Goal: Task Accomplishment & Management: Manage account settings

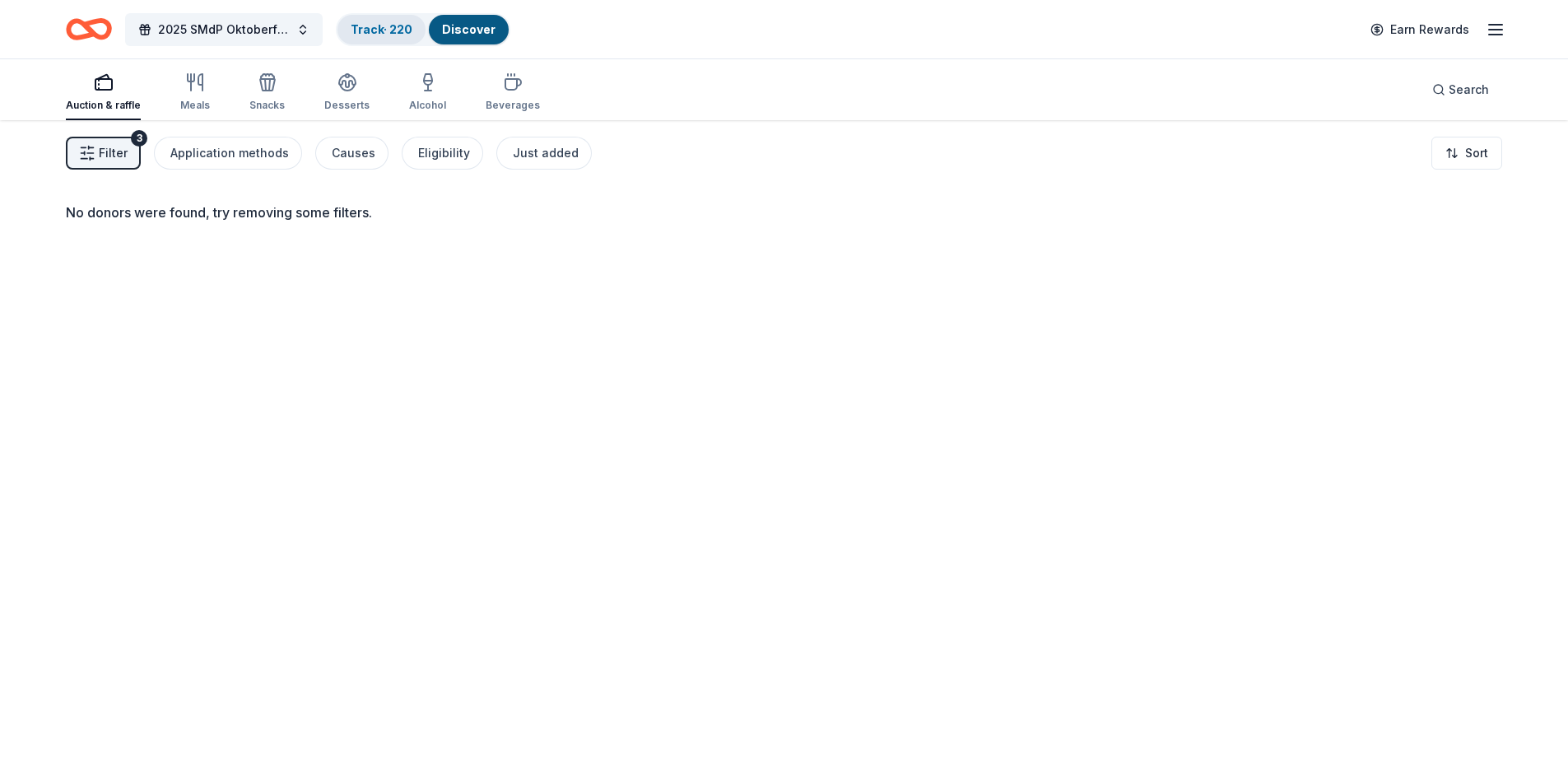
click at [379, 36] on div "Track · 220" at bounding box center [381, 29] width 88 height 29
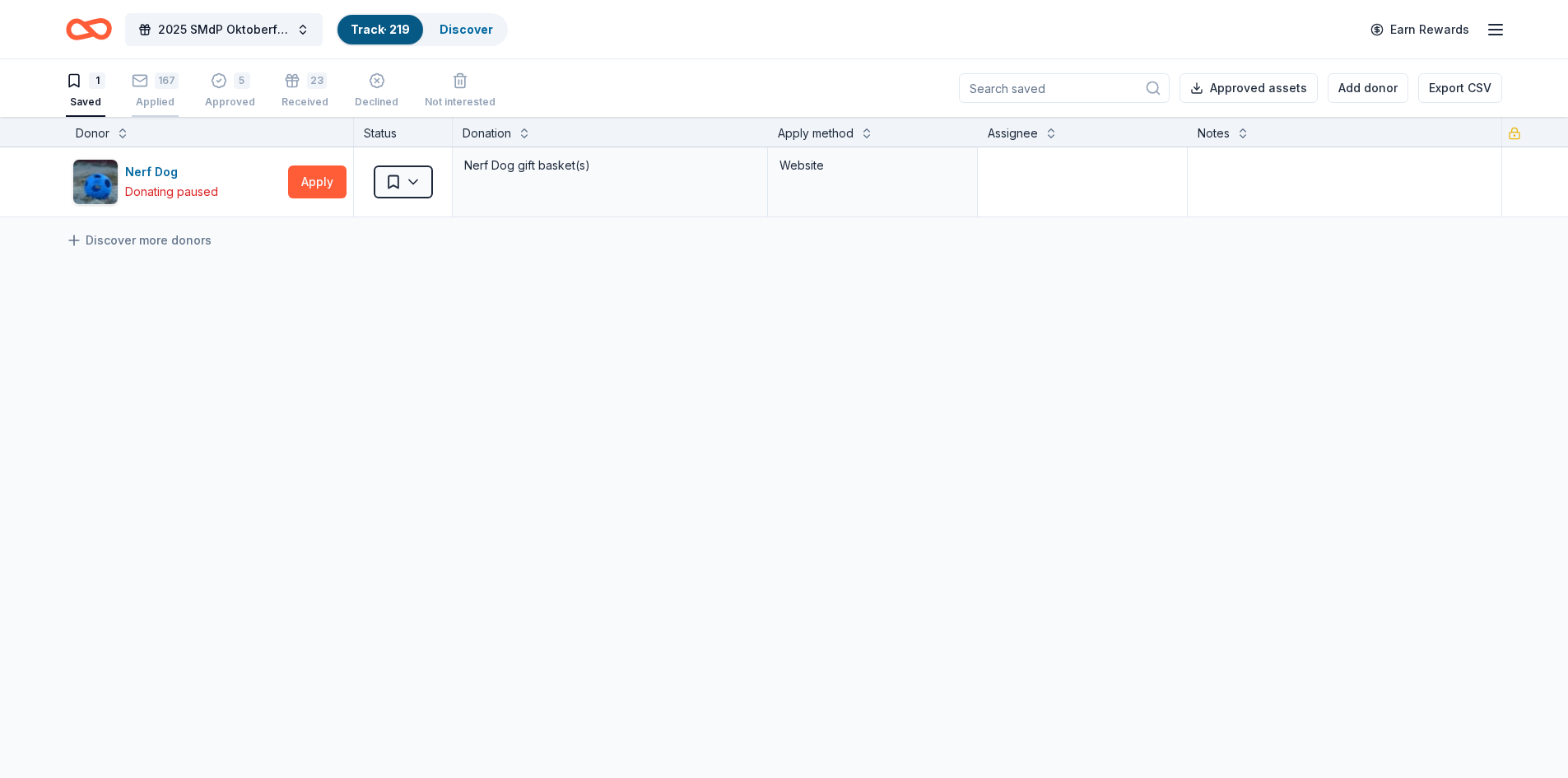
click at [140, 82] on icon "button" at bounding box center [140, 80] width 16 height 16
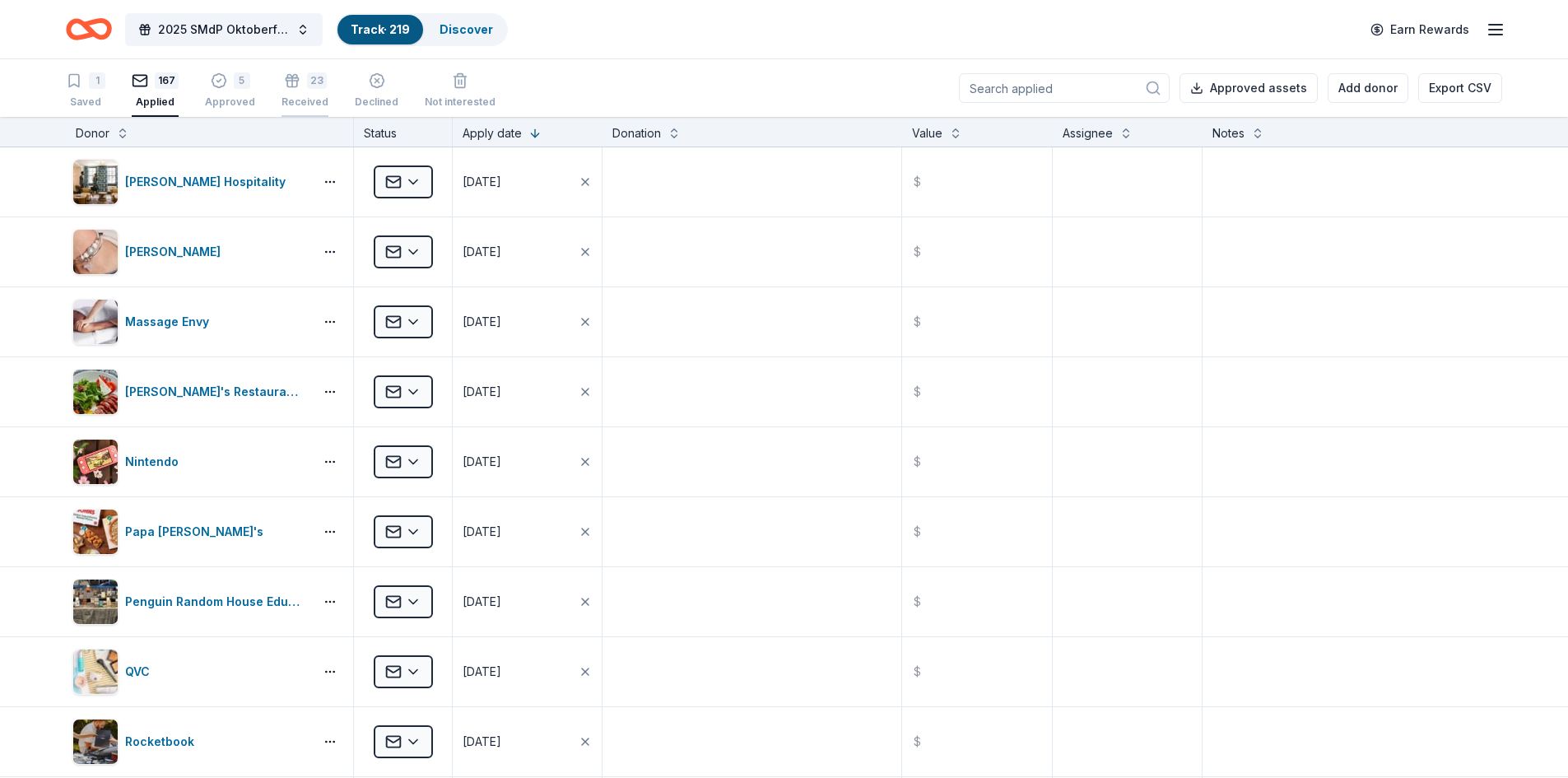
click at [294, 89] on div "23 Received" at bounding box center [305, 91] width 47 height 36
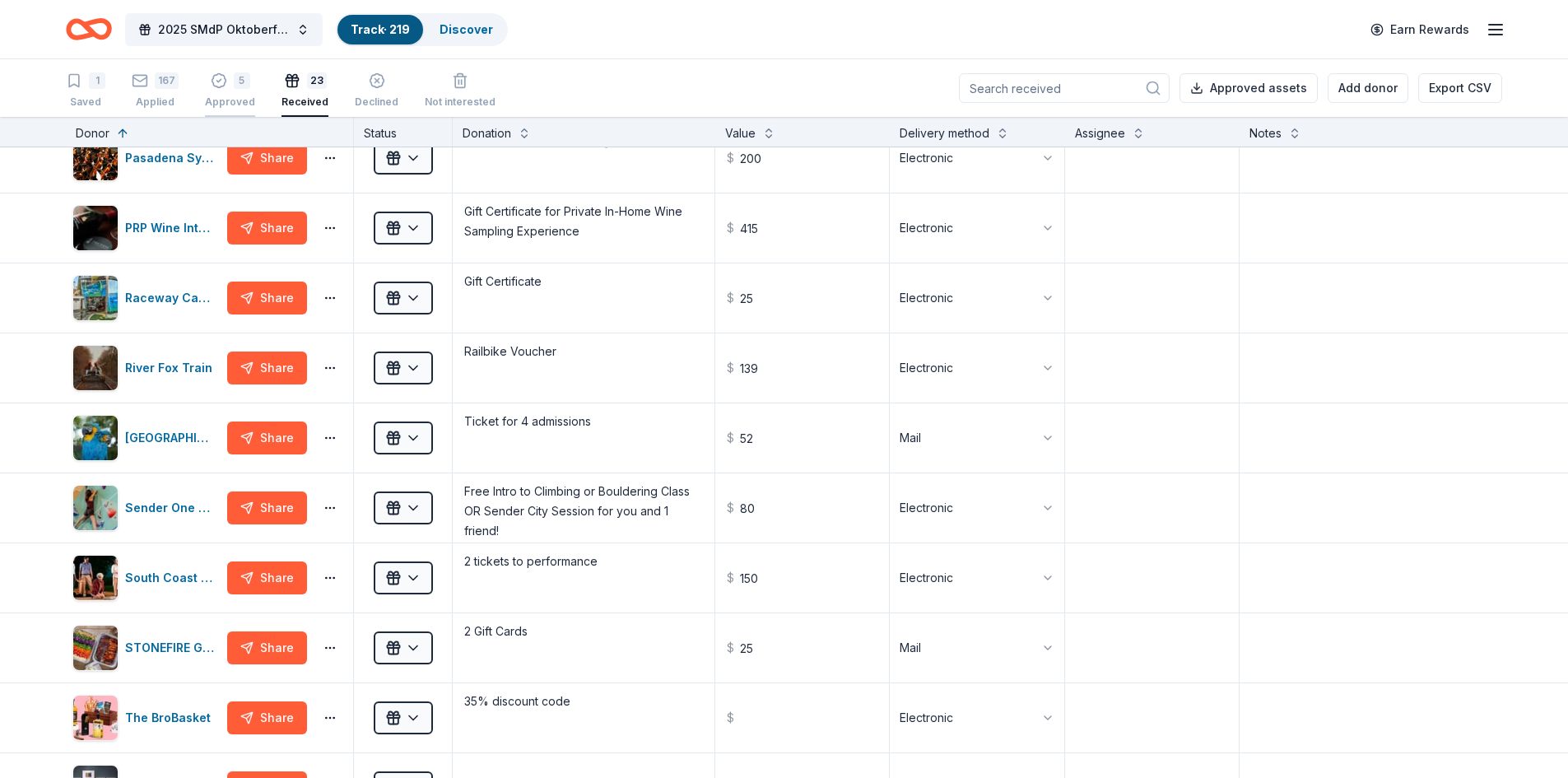
click at [209, 93] on div "5 Approved" at bounding box center [229, 91] width 50 height 36
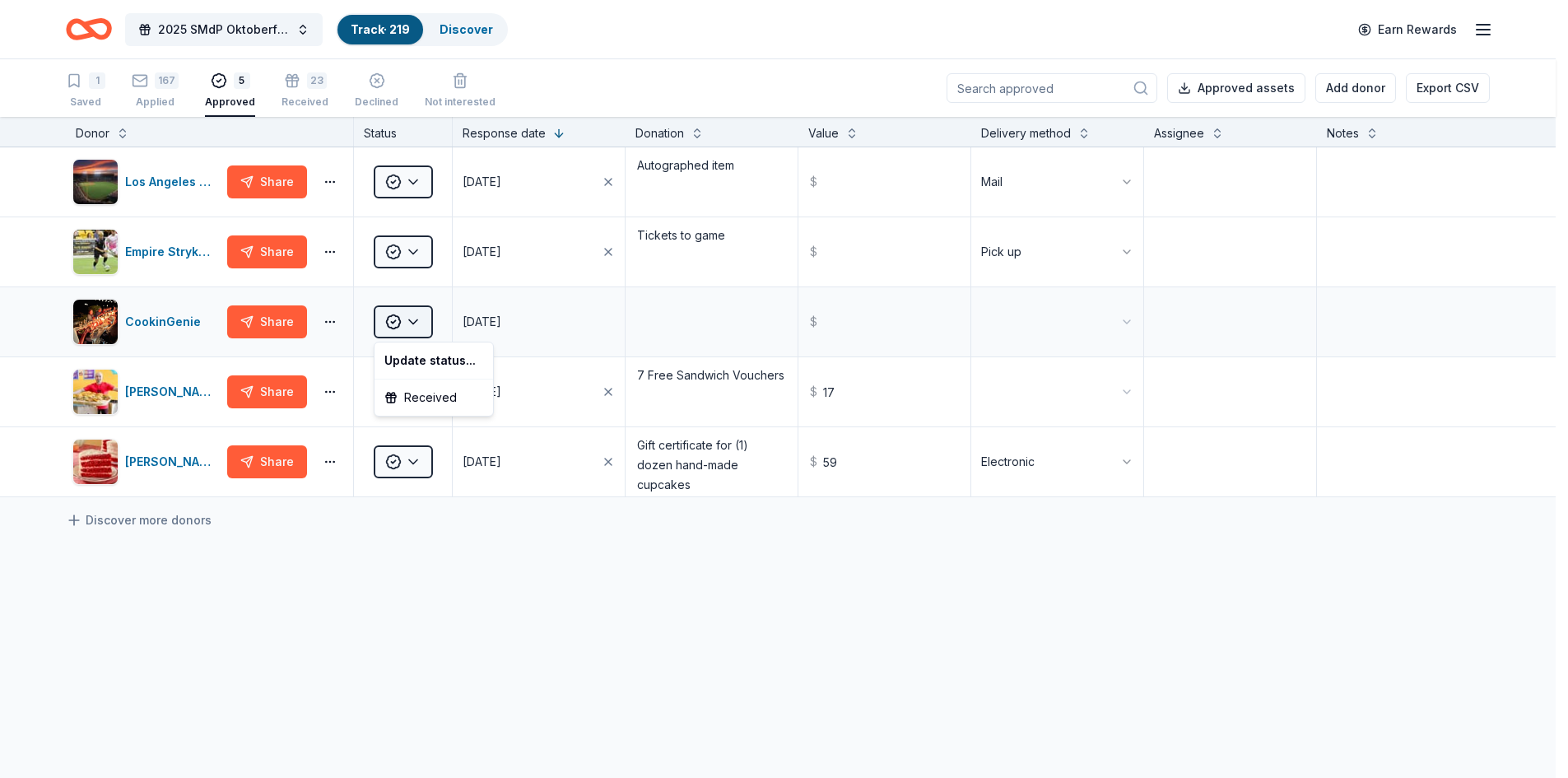
click at [416, 320] on html "2025 SMdP Oktoberfest Track · 219 Discover Earn Rewards 1 Saved 167 Applied 5 A…" at bounding box center [784, 389] width 1568 height 778
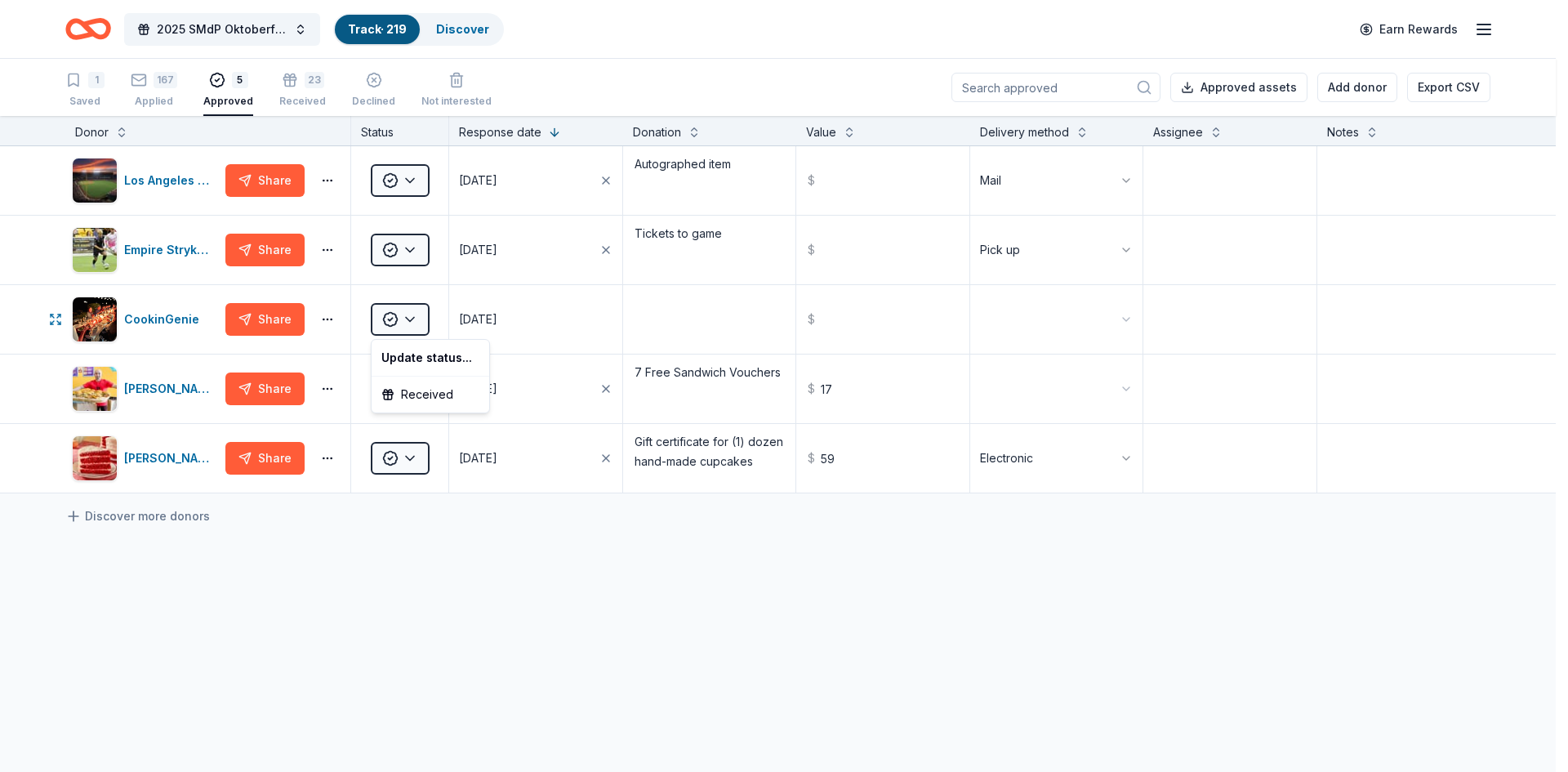
click at [409, 321] on html "2025 SMdP Oktoberfest Track · 219 Discover Earn Rewards 1 Saved 167 Applied 5 A…" at bounding box center [784, 386] width 1568 height 772
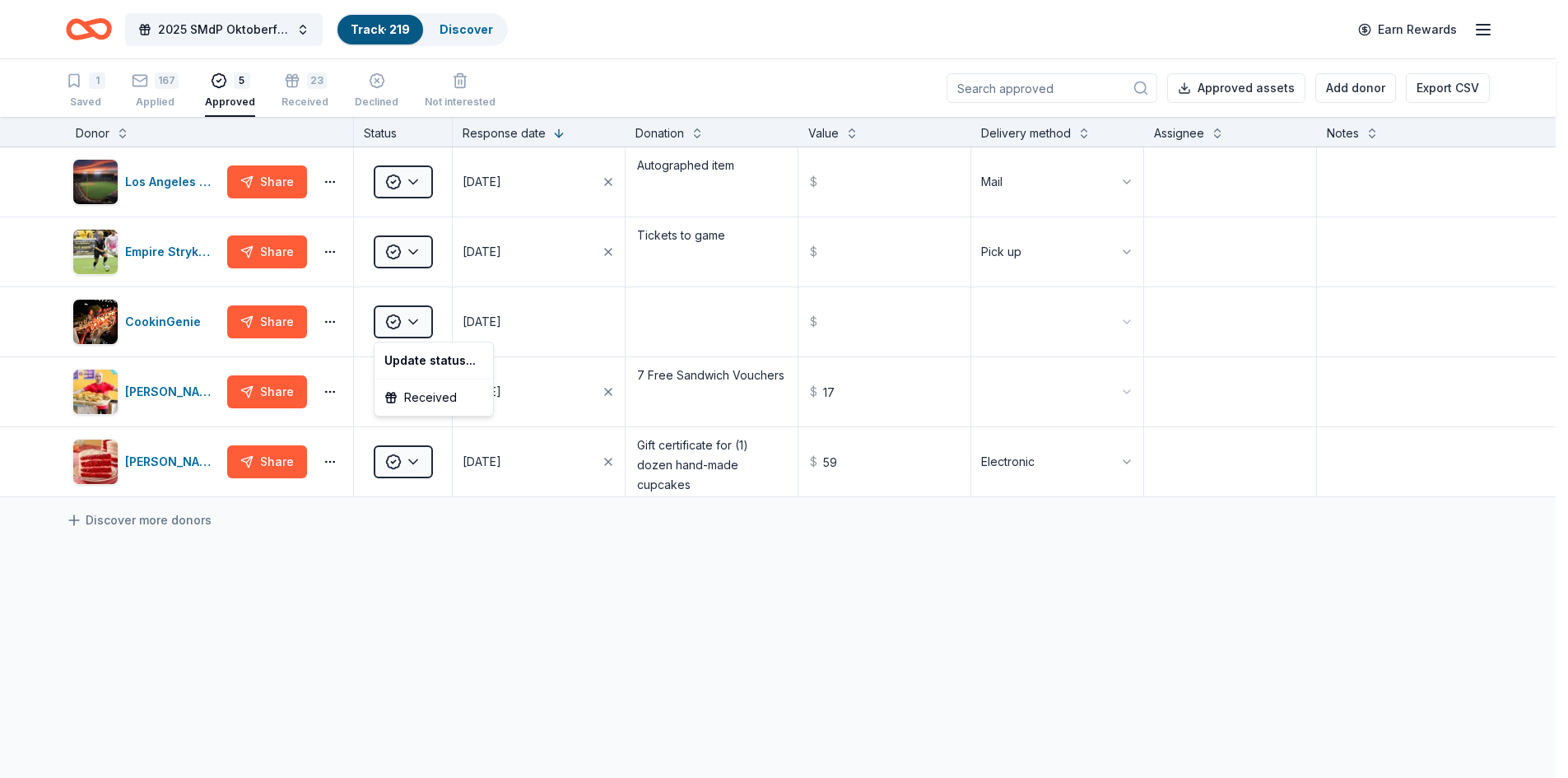
click at [412, 323] on html "2025 SMdP Oktoberfest Track · 219 Discover Earn Rewards 1 Saved 167 Applied 5 A…" at bounding box center [784, 389] width 1568 height 778
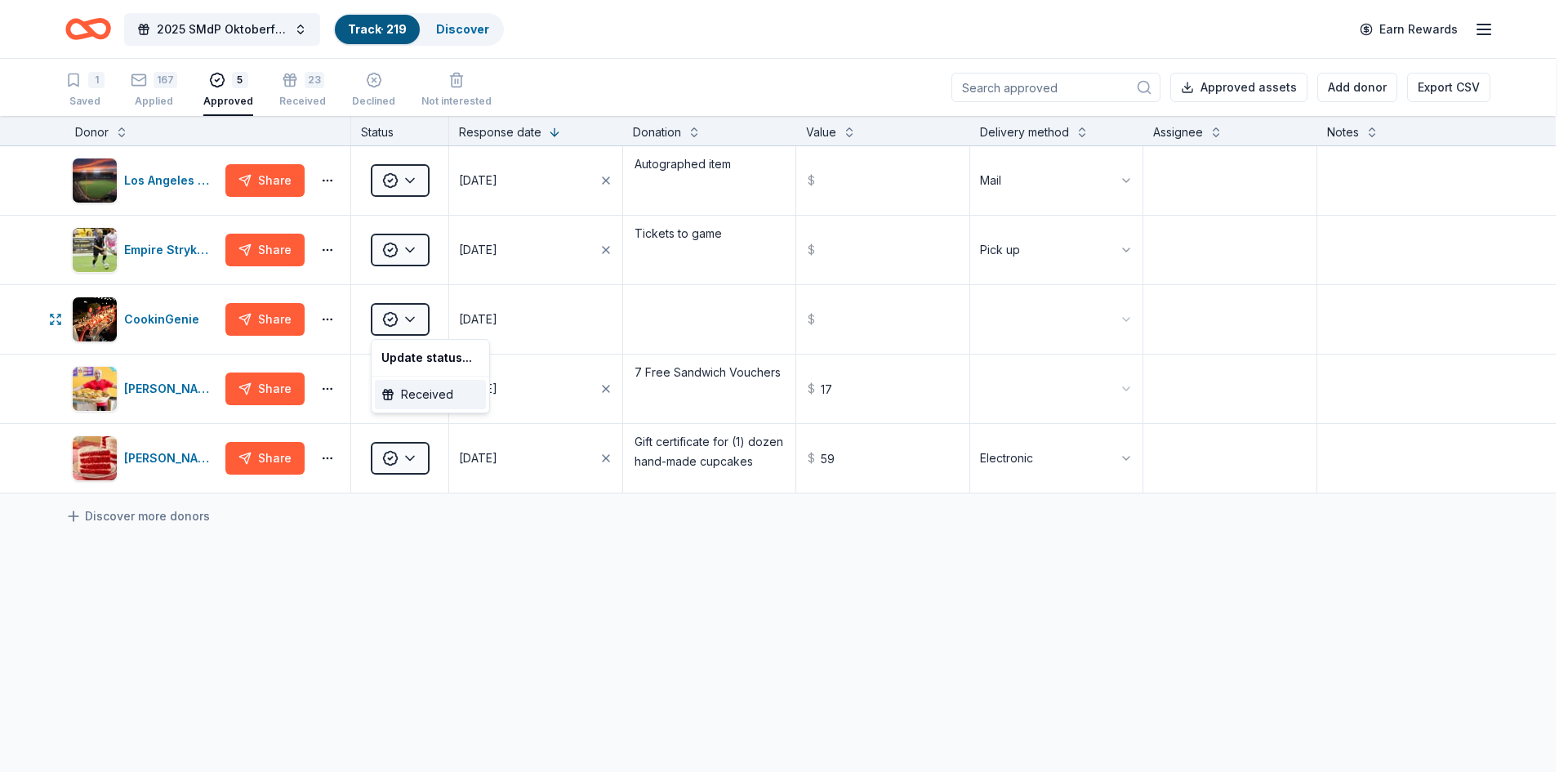
click at [412, 395] on div "Received" at bounding box center [430, 394] width 111 height 29
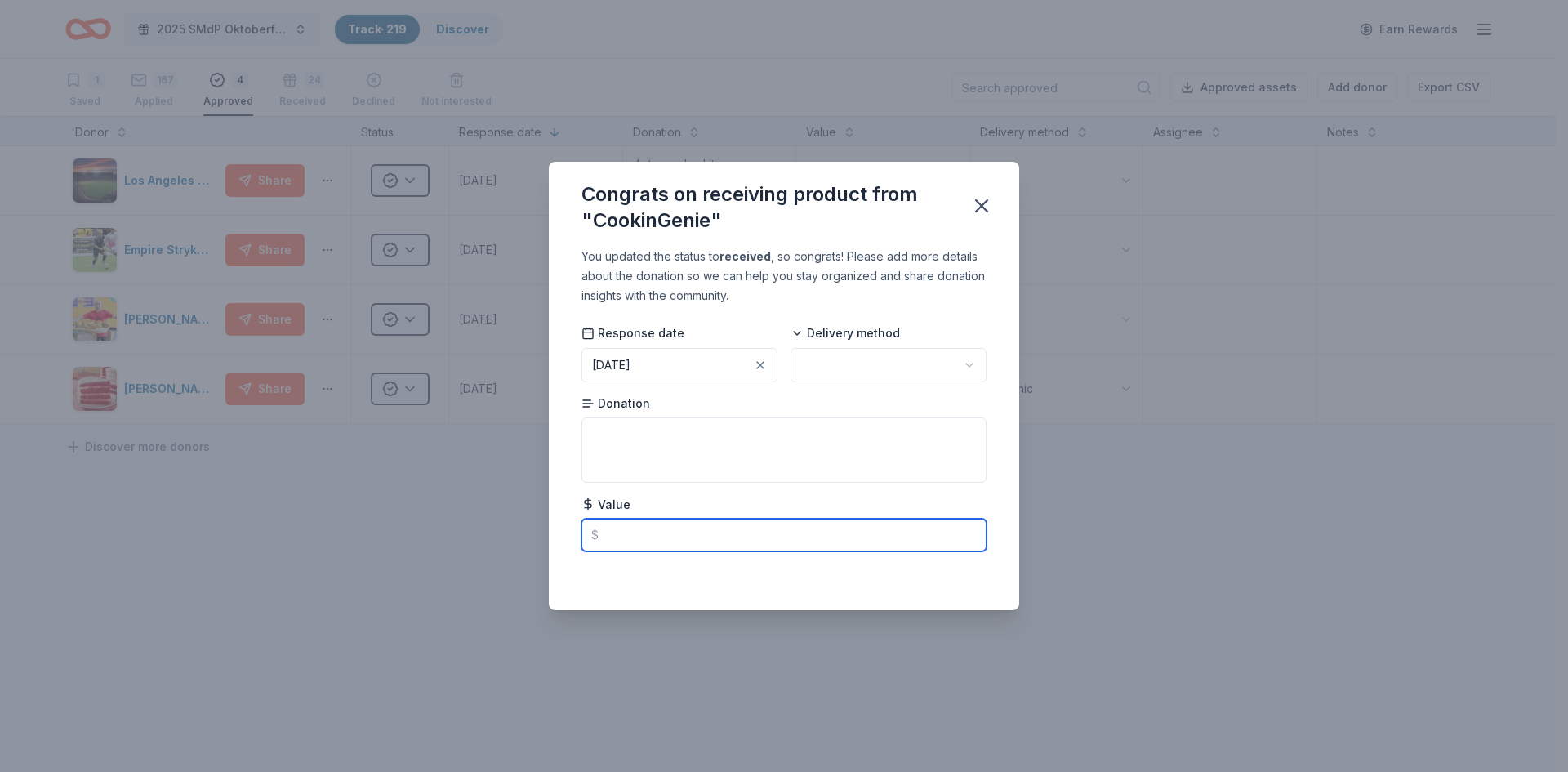
click at [663, 533] on input "text" at bounding box center [783, 534] width 405 height 33
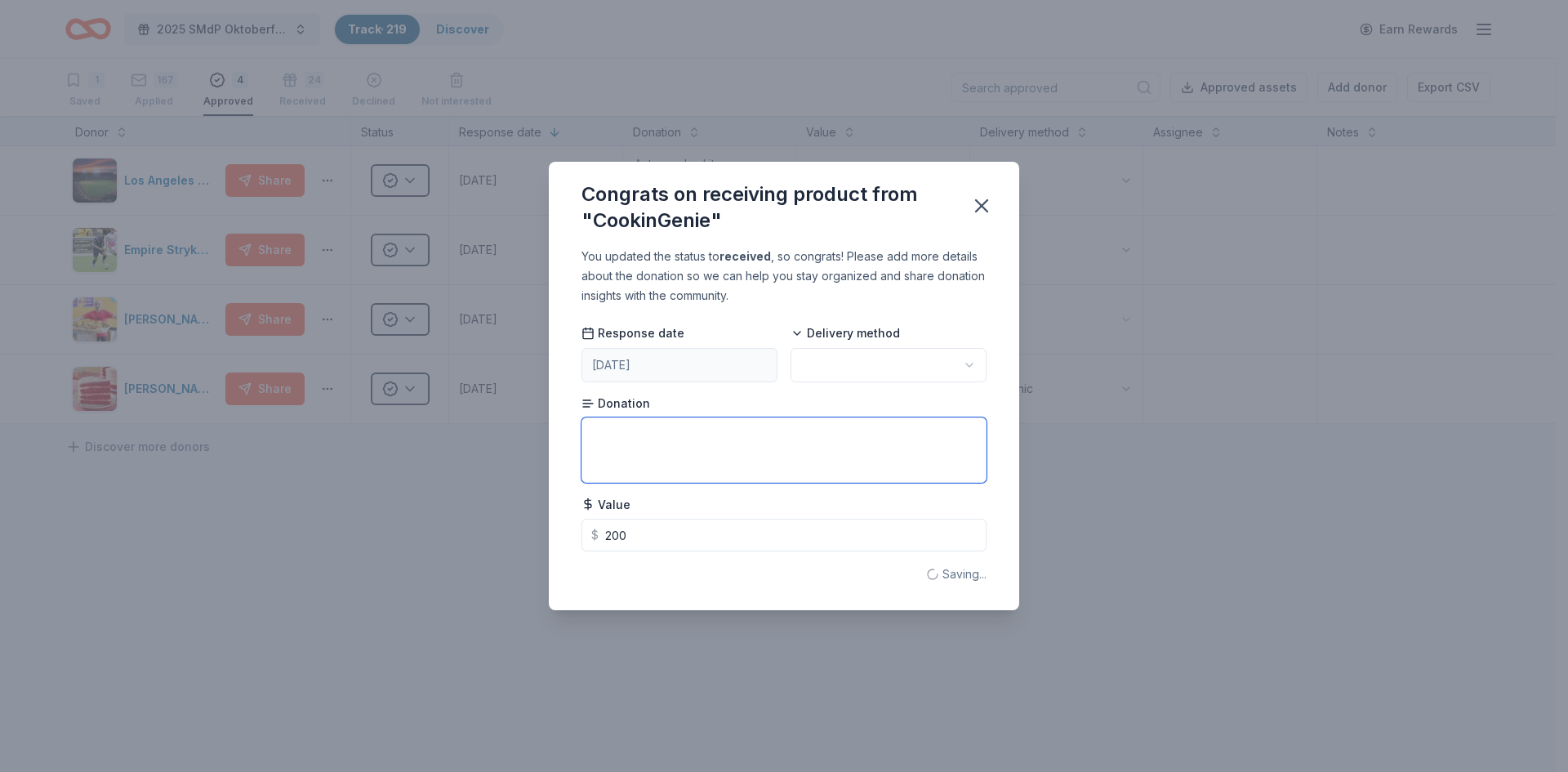
type input "200.00"
click at [665, 430] on textarea at bounding box center [783, 450] width 405 height 66
type textarea "Gift Card"
click at [861, 364] on html "2025 SMdP Oktoberfest Track · 219 Discover Earn Rewards 1 Saved 167 Applied 4 A…" at bounding box center [784, 386] width 1568 height 772
click at [977, 206] on icon "button" at bounding box center [981, 206] width 22 height 22
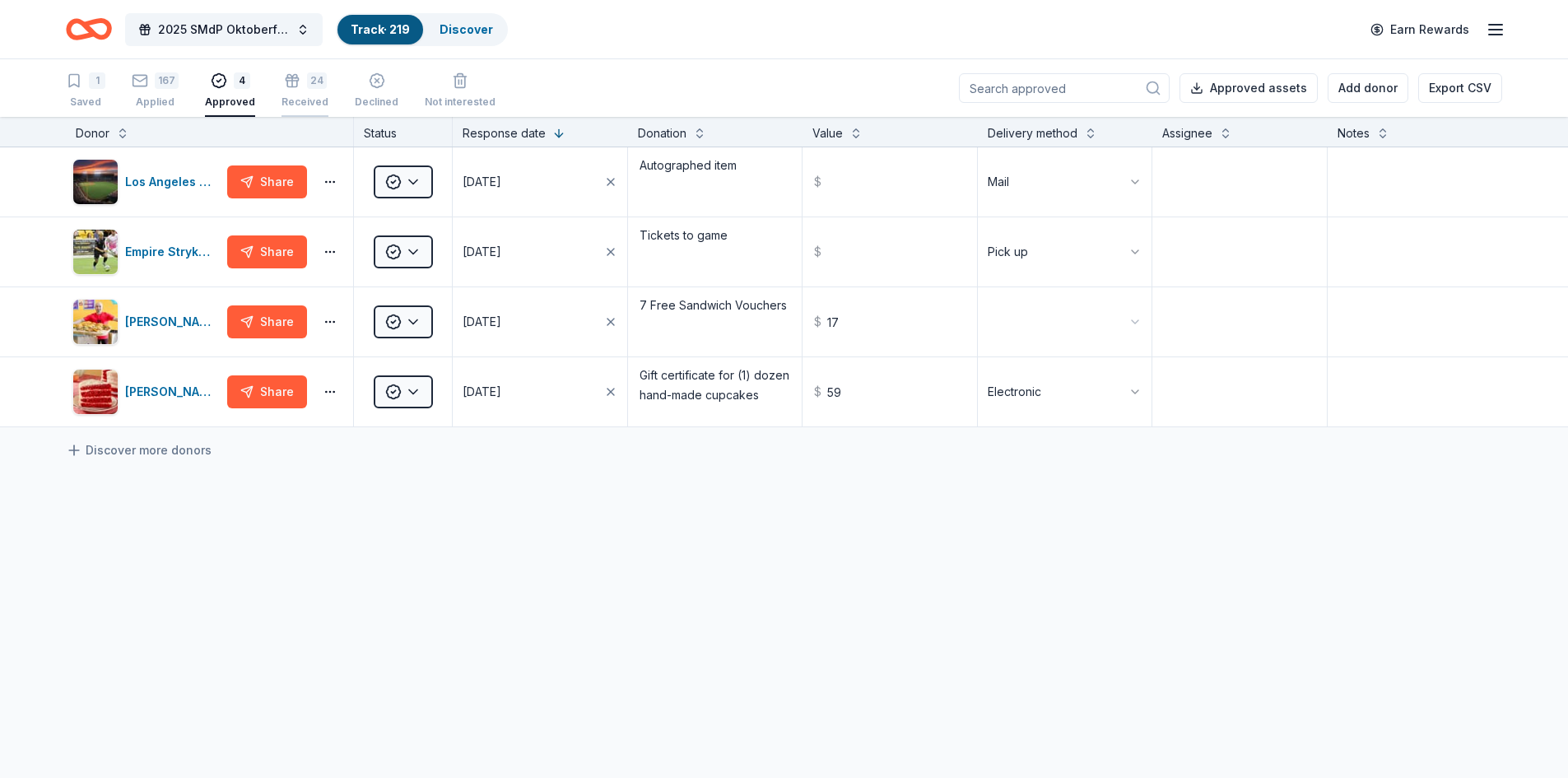
click at [308, 78] on div "24" at bounding box center [317, 71] width 20 height 16
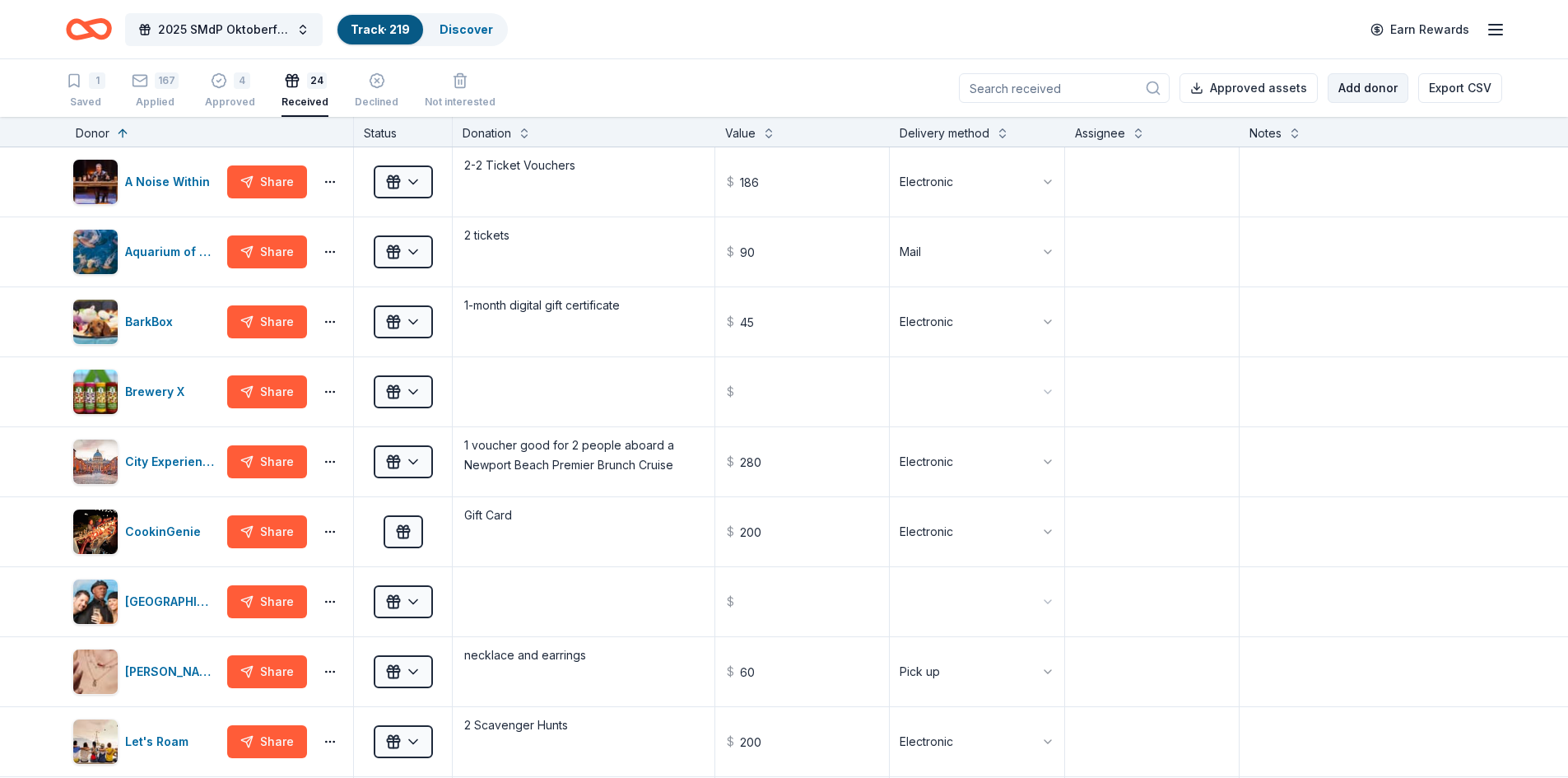
click at [1360, 90] on button "Add donor" at bounding box center [1369, 88] width 81 height 29
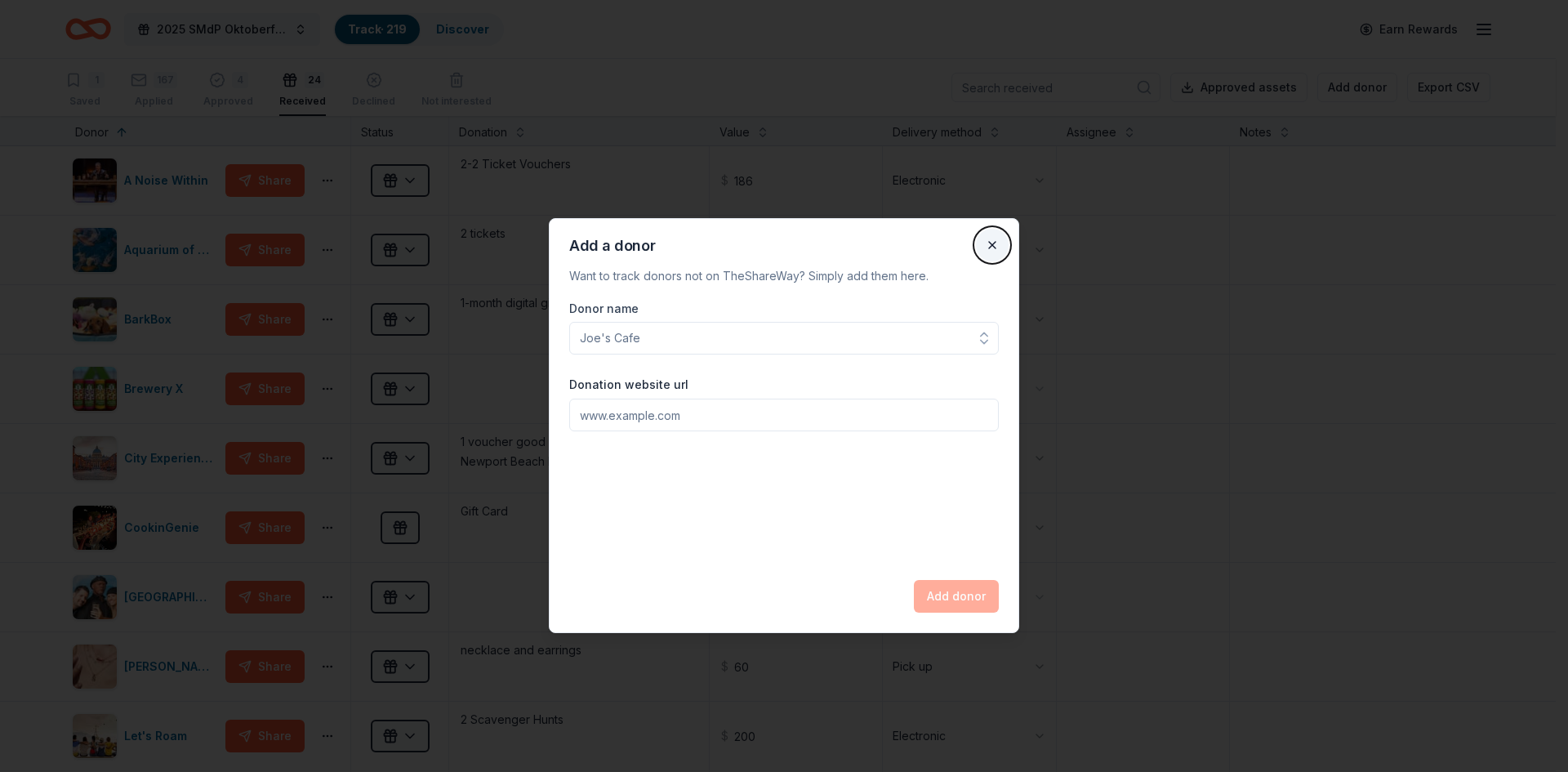
click at [991, 247] on button "Close" at bounding box center [992, 244] width 33 height 33
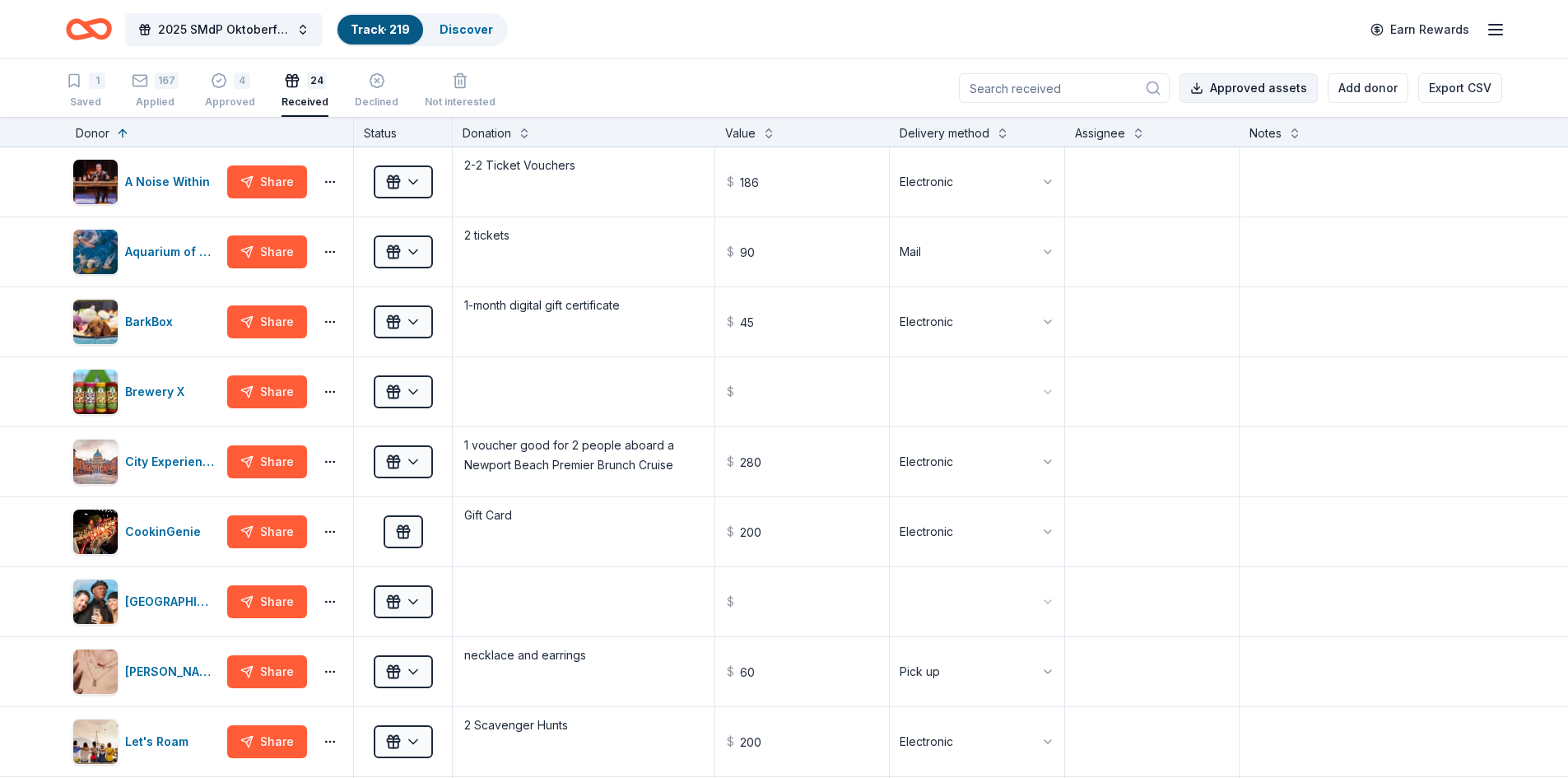
click at [1239, 83] on button "Approved assets" at bounding box center [1249, 88] width 139 height 29
click at [1116, 159] on textarea at bounding box center [1153, 182] width 172 height 66
